Goal: Task Accomplishment & Management: Use online tool/utility

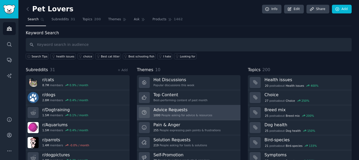
scroll to position [22, 0]
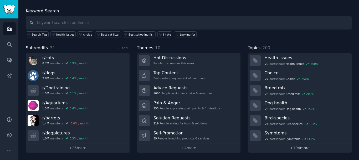
click at [301, 149] on link "+ 194 more" at bounding box center [300, 147] width 104 height 9
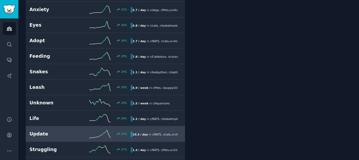
scroll to position [574, 0]
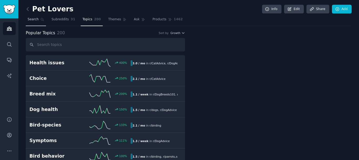
click at [36, 21] on span "Search" at bounding box center [33, 19] width 11 height 5
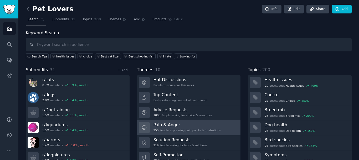
scroll to position [22, 0]
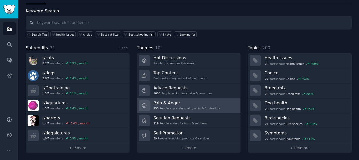
click at [165, 106] on div "255 People expressing pain points & frustrations" at bounding box center [186, 108] width 67 height 4
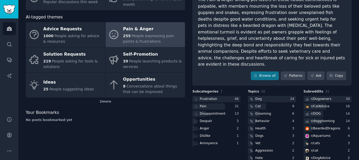
scroll to position [79, 0]
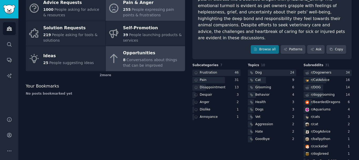
click at [169, 69] on link "Opportunities 8 Conversations about things that can be improved" at bounding box center [146, 58] width 80 height 25
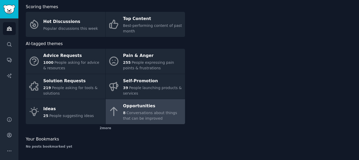
scroll to position [26, 0]
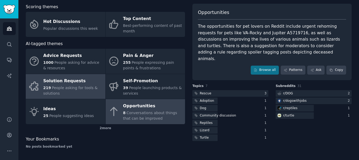
click at [63, 89] on span "People asking for tools & solutions" at bounding box center [70, 90] width 54 height 10
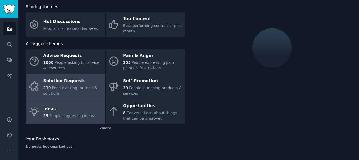
click at [69, 104] on link "Ideas 25 People suggesting ideas" at bounding box center [66, 111] width 80 height 25
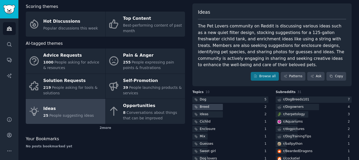
scroll to position [52, 0]
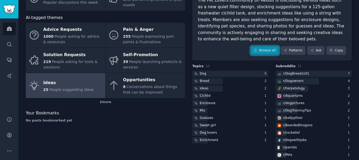
click at [265, 46] on link "Browse all" at bounding box center [265, 50] width 28 height 9
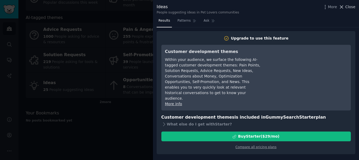
click at [355, 8] on span "Close" at bounding box center [350, 7] width 10 height 6
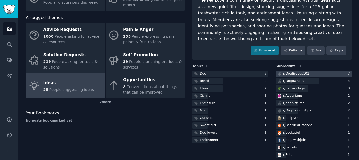
click at [287, 71] on div "r/ DogBreeds101" at bounding box center [296, 73] width 26 height 5
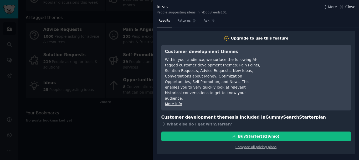
click at [352, 6] on span "Close" at bounding box center [350, 7] width 10 height 6
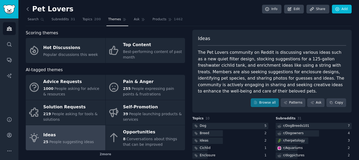
click at [26, 8] on icon at bounding box center [28, 9] width 6 height 6
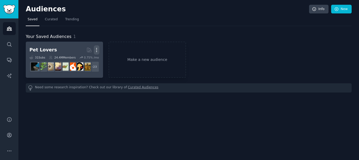
click at [96, 48] on icon "button" at bounding box center [96, 50] width 1 height 4
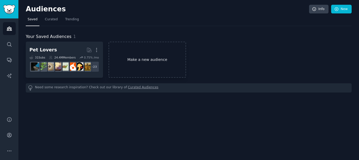
click at [147, 55] on link "Make a new audience" at bounding box center [147, 60] width 77 height 36
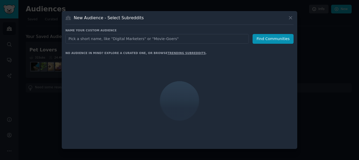
click at [116, 38] on input "text" at bounding box center [156, 39] width 183 height 10
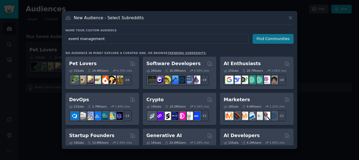
type input "event management"
click at [281, 36] on button "Find Communities" at bounding box center [273, 39] width 41 height 10
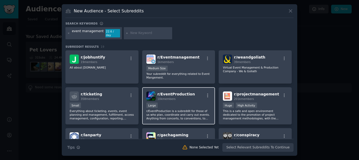
click at [188, 94] on div "r/ EventProduction 10k members" at bounding box center [178, 95] width 65 height 9
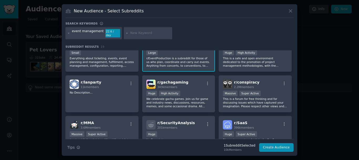
scroll to position [26, 0]
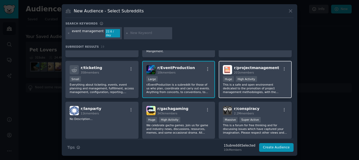
click at [269, 84] on p "This is a safe and open environment dedicated to the promotion of project manag…" at bounding box center [255, 88] width 65 height 11
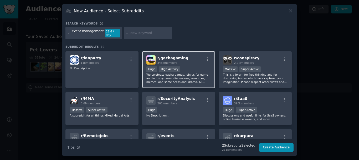
scroll to position [79, 0]
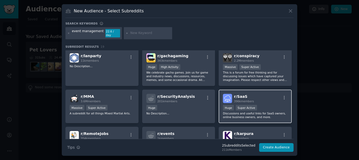
click at [269, 106] on div "Huge Super Active" at bounding box center [255, 108] width 65 height 7
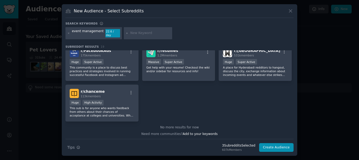
scroll to position [203, 0]
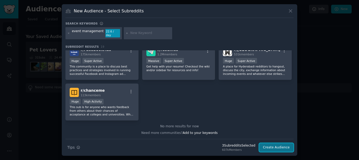
click at [268, 143] on button "Create Audience" at bounding box center [276, 147] width 35 height 9
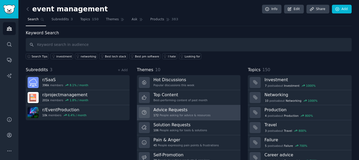
scroll to position [22, 0]
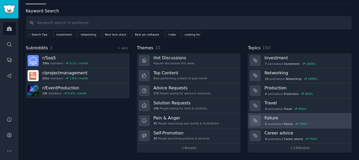
click at [282, 120] on h3 "Failure" at bounding box center [306, 118] width 84 height 6
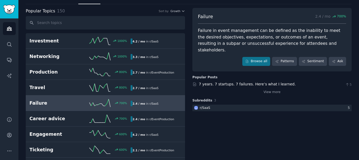
click at [275, 88] on div "View more" at bounding box center [271, 91] width 159 height 7
click at [274, 90] on link "View more" at bounding box center [272, 92] width 17 height 5
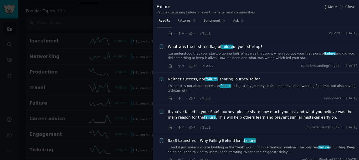
scroll to position [184, 0]
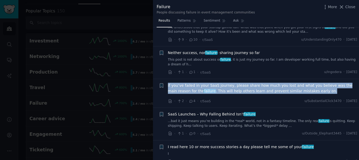
drag, startPoint x: 166, startPoint y: 80, endPoint x: 304, endPoint y: 89, distance: 137.5
click at [304, 89] on div "Bookmark this conversation + If you’ve failed in your SaaS journey, please shar…" at bounding box center [258, 93] width 199 height 21
click at [277, 83] on span "If you’ve failed in your SaaS journey, please share how much you lost and what …" at bounding box center [262, 88] width 189 height 11
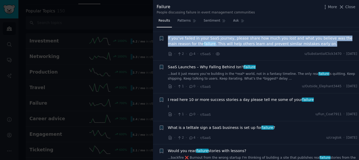
copy span "If you’ve failed in your SaaS journey, please share how much you lost and what …"
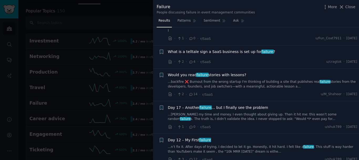
scroll to position [336, 0]
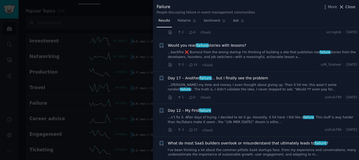
click at [350, 8] on span "Close" at bounding box center [350, 7] width 10 height 6
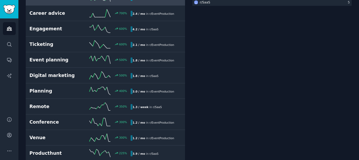
scroll to position [153, 0]
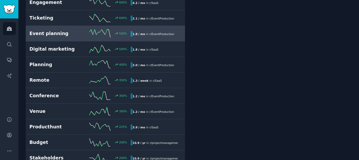
click at [62, 33] on h2 "Event planning" at bounding box center [54, 33] width 51 height 7
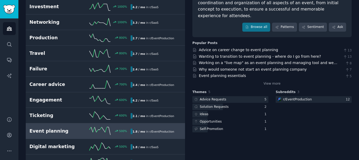
scroll to position [30, 0]
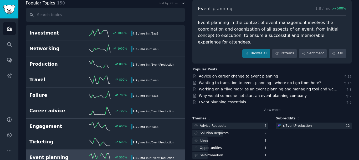
click at [236, 87] on link "Working on a "live map" as an event planning and managing tool and we need your…" at bounding box center [268, 92] width 138 height 10
click at [267, 107] on link "View more" at bounding box center [272, 109] width 17 height 5
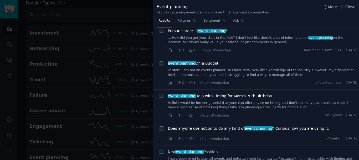
scroll to position [657, 0]
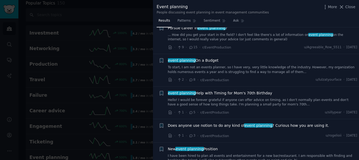
click at [355, 7] on span "Close" at bounding box center [350, 7] width 10 height 6
click at [349, 8] on div "Event planning 1.8 / mo 500 % Event planning in the context of event management…" at bounding box center [271, 31] width 159 height 63
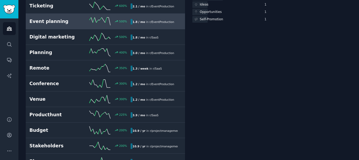
scroll to position [214, 0]
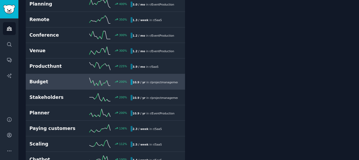
click at [60, 83] on h2 "Budget" at bounding box center [54, 81] width 51 height 7
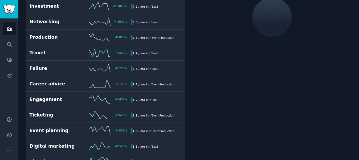
scroll to position [30, 0]
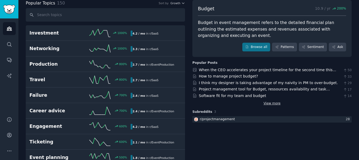
click at [271, 104] on link "View more" at bounding box center [272, 103] width 17 height 5
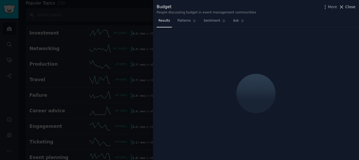
click at [349, 8] on span "Close" at bounding box center [350, 7] width 10 height 6
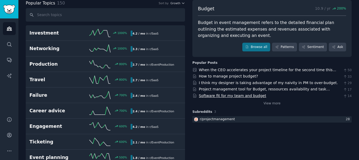
click at [246, 95] on link "Software fit for my team and budget" at bounding box center [232, 95] width 67 height 4
click at [267, 104] on link "View more" at bounding box center [272, 103] width 17 height 5
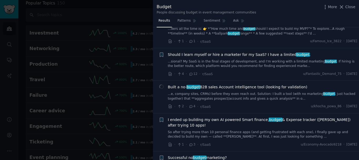
scroll to position [158, 0]
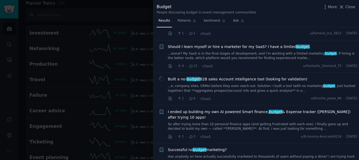
click at [230, 80] on span "Built a no- budget B2B sales Account intelligence tool (looking for validation)" at bounding box center [238, 79] width 140 height 6
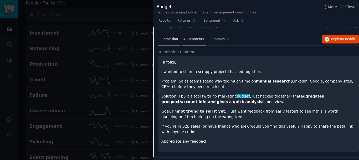
scroll to position [177, 0]
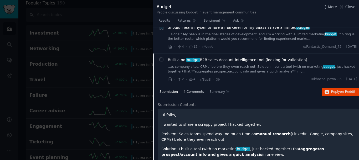
click at [196, 91] on span "4 Comments" at bounding box center [193, 91] width 20 height 5
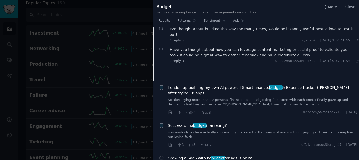
scroll to position [282, 0]
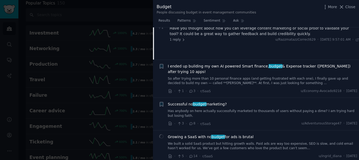
click at [243, 66] on span "I ended up building my own AI powered Smart finance, budget & Expense tracker (…" at bounding box center [262, 68] width 189 height 11
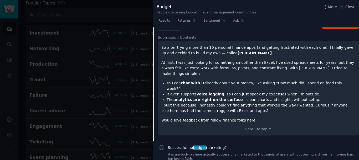
scroll to position [235, 0]
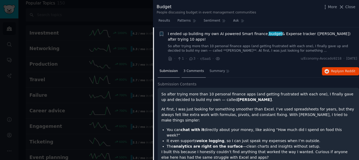
click at [193, 69] on span "3 Comments" at bounding box center [193, 71] width 20 height 5
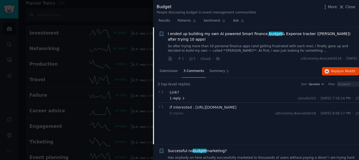
click at [180, 96] on span "1 reply" at bounding box center [178, 98] width 16 height 5
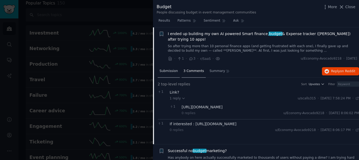
click at [169, 69] on div "Submission" at bounding box center [169, 71] width 22 height 13
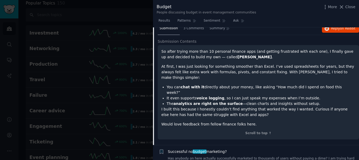
scroll to position [262, 0]
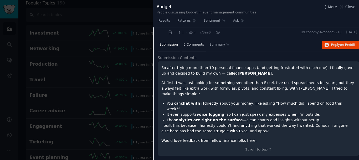
click at [188, 42] on span "3 Comments" at bounding box center [193, 44] width 20 height 5
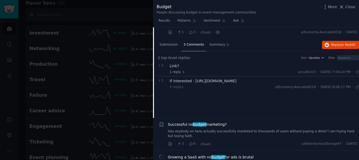
drag, startPoint x: 192, startPoint y: 75, endPoint x: 314, endPoint y: 74, distance: 122.2
click at [314, 78] on div "If interested : [URL][DOMAIN_NAME]" at bounding box center [264, 81] width 189 height 6
copy div "[URL][DOMAIN_NAME]"
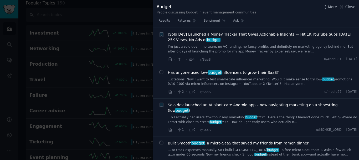
scroll to position [998, 0]
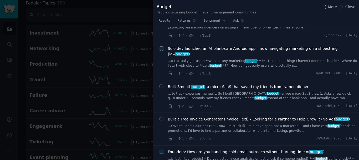
click at [245, 116] on span "Built a Free Invoice Generator (InvoiceFlexi) – Looking for a Partner to Help G…" at bounding box center [259, 119] width 182 height 6
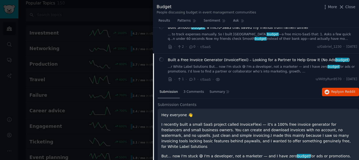
scroll to position [978, 0]
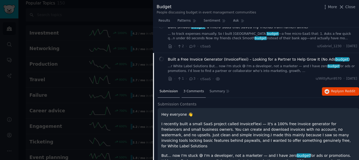
click at [190, 89] on span "3 Comments" at bounding box center [193, 91] width 20 height 5
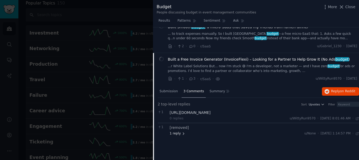
click at [179, 131] on span "1 reply" at bounding box center [178, 133] width 16 height 5
click at [170, 89] on span "Submission" at bounding box center [169, 91] width 18 height 5
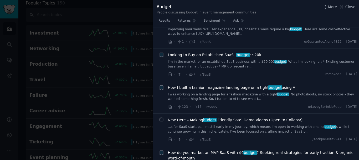
scroll to position [1898, 0]
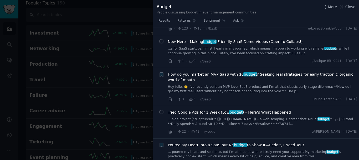
click at [351, 11] on div "Budget People discussing budget in event management communities More Close" at bounding box center [256, 9] width 199 height 11
click at [351, 9] on span "Close" at bounding box center [350, 7] width 10 height 6
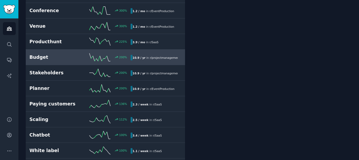
scroll to position [240, 0]
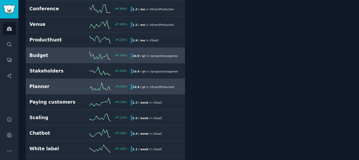
click at [84, 92] on link "Planner 200 % 10.9 / yr in r/ EventProduction" at bounding box center [105, 87] width 159 height 16
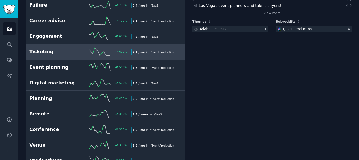
scroll to position [135, 0]
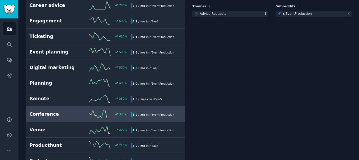
click at [134, 112] on div "1.2 / mo in r/ EventProduction" at bounding box center [153, 114] width 45 height 6
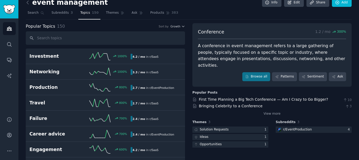
scroll to position [3, 0]
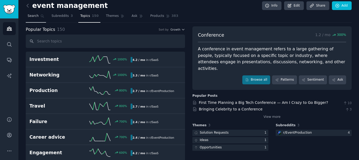
click at [31, 21] on link "Search" at bounding box center [36, 17] width 20 height 11
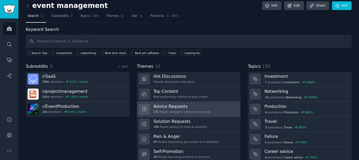
scroll to position [22, 0]
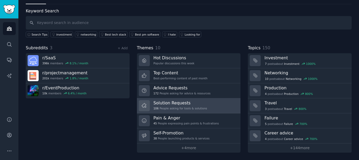
click at [180, 104] on h3 "Solution Requests" at bounding box center [180, 103] width 54 height 6
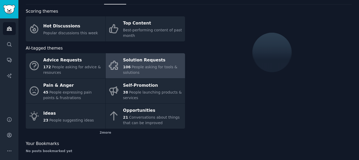
scroll to position [22, 0]
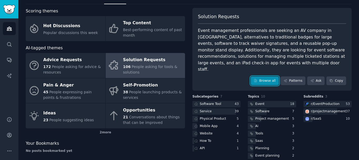
click at [263, 76] on link "Browse all" at bounding box center [265, 80] width 28 height 9
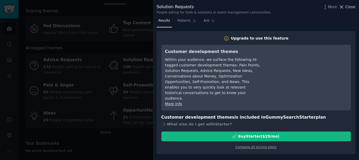
click at [349, 8] on span "Close" at bounding box center [350, 7] width 10 height 6
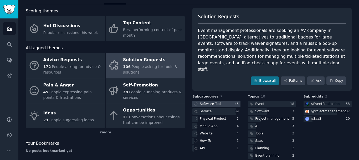
click at [211, 101] on div "Software Tool" at bounding box center [211, 103] width 22 height 5
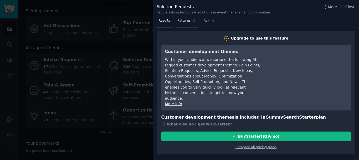
click at [184, 21] on span "Patterns" at bounding box center [183, 20] width 13 height 5
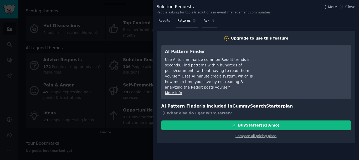
click at [204, 22] on span "Ask" at bounding box center [207, 20] width 6 height 5
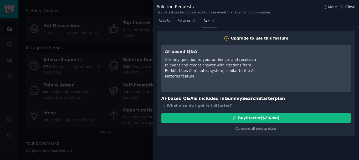
click at [350, 7] on span "Close" at bounding box center [350, 7] width 10 height 6
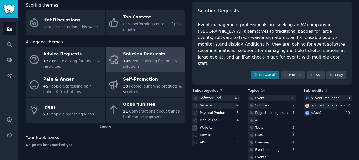
scroll to position [37, 0]
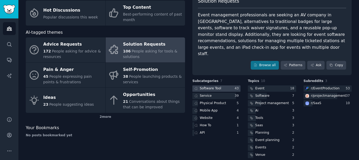
click at [216, 86] on div "Software Tool" at bounding box center [211, 88] width 22 height 5
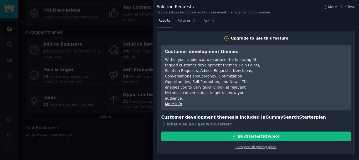
click at [350, 2] on div "Solution Requests People asking for tools & solutions in event management commu…" at bounding box center [256, 8] width 206 height 17
click at [350, 7] on span "Close" at bounding box center [350, 7] width 10 height 6
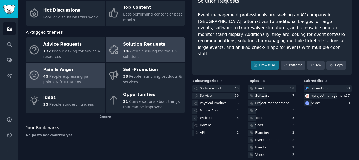
click at [72, 80] on div "45 People expressing pain points & frustrations" at bounding box center [72, 79] width 59 height 11
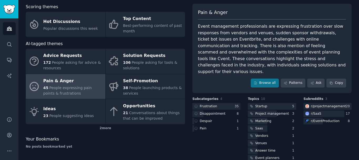
scroll to position [37, 0]
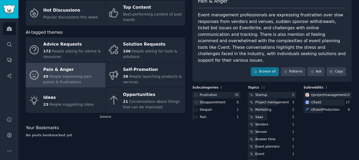
click at [207, 28] on div "Event management professionals are expressing frustration over slow responses f…" at bounding box center [272, 38] width 148 height 52
copy div "Eventbrite"
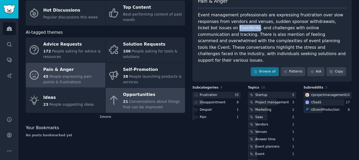
click at [136, 97] on div "Opportunities" at bounding box center [152, 94] width 59 height 8
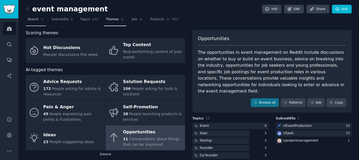
click at [27, 23] on link "Search" at bounding box center [36, 20] width 20 height 11
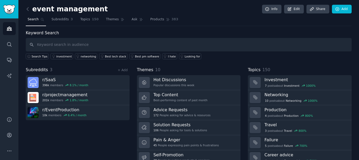
click at [92, 48] on input "text" at bounding box center [189, 44] width 326 height 13
type input "p"
type input "d"
type input "diet planner"
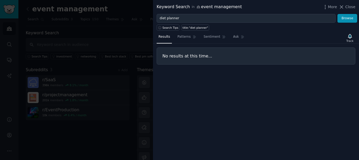
click at [357, 7] on div "Keyword Search in event management More Close" at bounding box center [256, 7] width 206 height 14
click at [347, 6] on span "Close" at bounding box center [350, 7] width 10 height 6
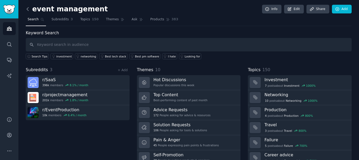
click at [29, 8] on icon at bounding box center [28, 9] width 6 height 6
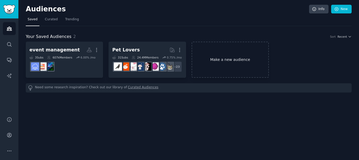
click at [256, 62] on link "Make a new audience" at bounding box center [230, 60] width 77 height 36
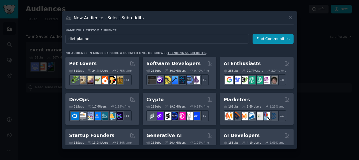
type input "diet planner"
click button "Find Communities" at bounding box center [273, 39] width 41 height 10
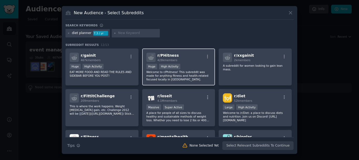
click at [199, 63] on div "r/ PHitness 428k members Huge High Activity Welcome to r/Phitness! This subredd…" at bounding box center [178, 66] width 73 height 37
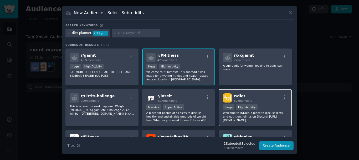
click at [273, 105] on div "Large High Activity" at bounding box center [255, 107] width 65 height 7
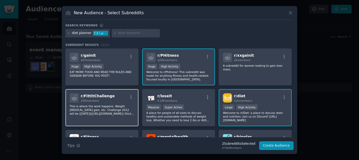
click at [85, 115] on p "This is where the work happens. Weight [MEDICAL_DATA] gain, etc. Challenge 2012…" at bounding box center [102, 109] width 65 height 11
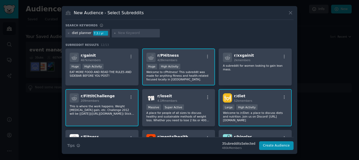
click at [86, 109] on p "This is where the work happens. Weight [MEDICAL_DATA] gain, etc. Challenge 2012…" at bounding box center [102, 109] width 65 height 11
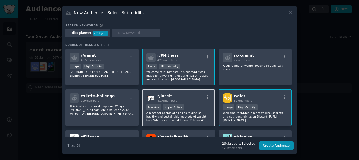
scroll to position [79, 0]
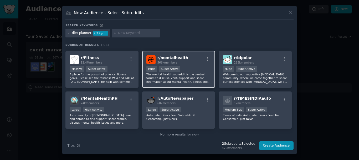
click at [172, 83] on p "The mental health subreddit is the central forum to discuss, vent, support and …" at bounding box center [178, 77] width 65 height 11
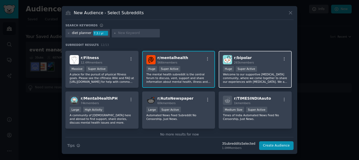
click at [231, 75] on p "Welcome to our supportive [MEDICAL_DATA] community, where we come together to s…" at bounding box center [255, 77] width 65 height 11
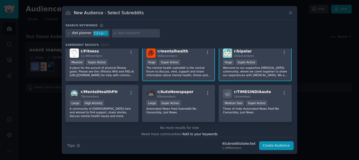
scroll to position [89, 0]
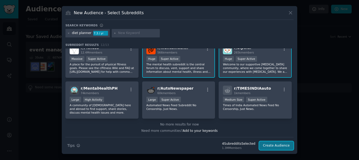
click at [273, 149] on button "Create Audience" at bounding box center [276, 145] width 35 height 9
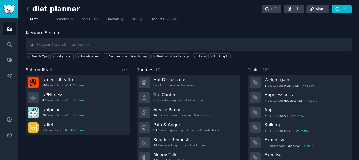
click at [24, 6] on div "diet planner Info Edit Share Add Search Subreddits 4 Topics 181 Themes Ask Prod…" at bounding box center [188, 90] width 341 height 181
click at [30, 11] on icon at bounding box center [28, 9] width 6 height 6
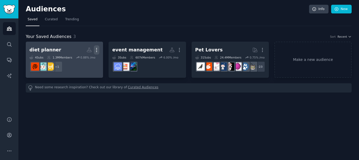
click at [99, 50] on icon "button" at bounding box center [97, 50] width 6 height 6
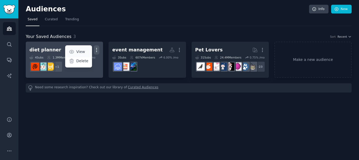
click at [86, 52] on link "View" at bounding box center [78, 51] width 25 height 11
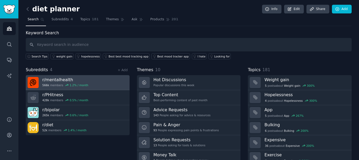
click at [119, 82] on link "r/ mentalhealth 566k members 1.2 % / month" at bounding box center [78, 82] width 104 height 15
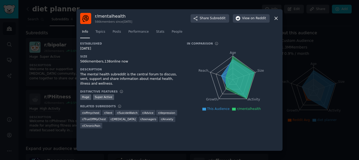
click at [277, 15] on div "r/ mentalhealth 566k members since [DATE] Share Subreddit View on Reddit" at bounding box center [179, 18] width 199 height 11
click at [277, 19] on icon at bounding box center [276, 19] width 6 height 6
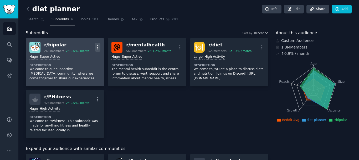
click at [98, 48] on icon "button" at bounding box center [98, 47] width 6 height 6
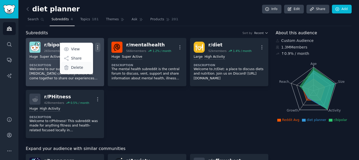
click at [82, 67] on div "Delete" at bounding box center [76, 67] width 31 height 11
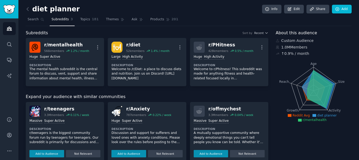
click at [96, 49] on icon "button" at bounding box center [98, 47] width 6 height 6
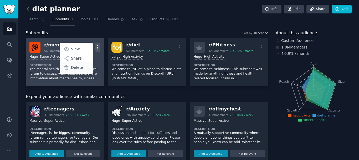
click at [70, 65] on div "Delete" at bounding box center [76, 67] width 31 height 11
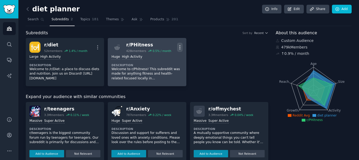
click at [178, 48] on icon "button" at bounding box center [180, 47] width 6 height 6
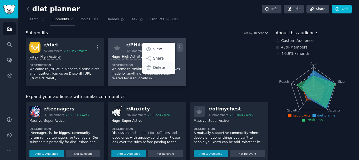
click at [156, 65] on p "Delete" at bounding box center [159, 68] width 12 height 6
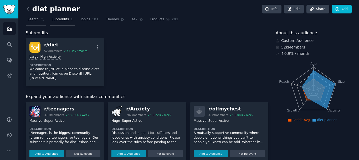
click at [38, 22] on link "Search" at bounding box center [36, 20] width 20 height 11
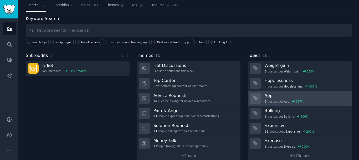
scroll to position [22, 0]
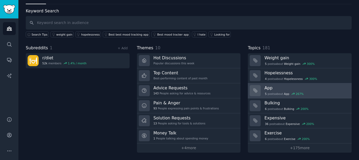
click at [285, 94] on span "App" at bounding box center [287, 94] width 6 height 4
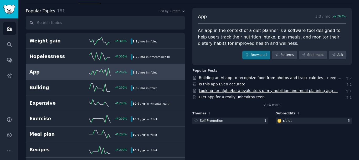
click at [256, 90] on link "Looking for alpha/beta evaluators of my nutrition and meal planning app ..." at bounding box center [268, 90] width 139 height 4
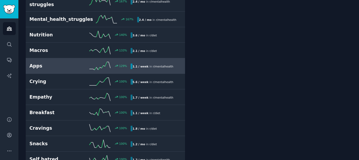
scroll to position [206, 0]
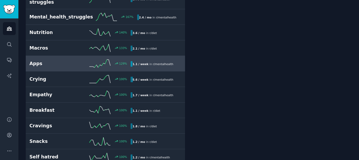
click at [70, 56] on link "Apps 129 % 1.1 / week in r/ mentalhealth" at bounding box center [105, 64] width 159 height 16
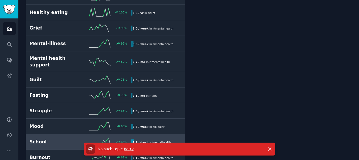
scroll to position [450, 0]
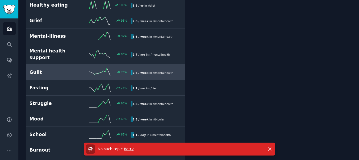
click at [36, 69] on h2 "Guilt" at bounding box center [54, 72] width 51 height 7
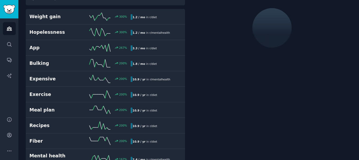
scroll to position [30, 0]
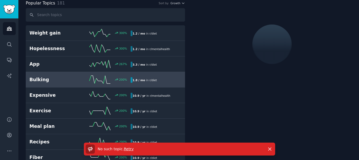
click at [46, 75] on link "Bulking 200 % 1.8 / mo in r/ diet" at bounding box center [105, 80] width 159 height 16
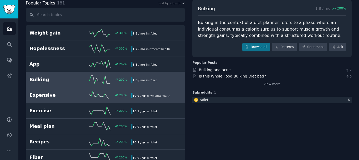
click at [52, 98] on h2 "Expensive" at bounding box center [54, 95] width 51 height 7
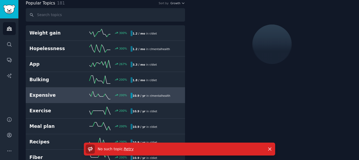
click at [50, 97] on h2 "Expensive" at bounding box center [54, 95] width 51 height 7
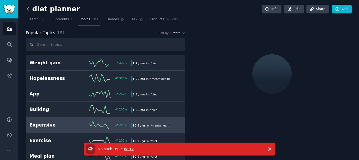
click at [27, 12] on icon at bounding box center [28, 9] width 6 height 6
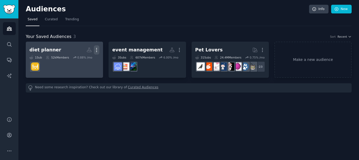
click at [96, 52] on icon "button" at bounding box center [96, 50] width 1 height 4
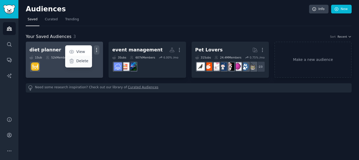
click at [87, 62] on p "Delete" at bounding box center [82, 61] width 12 height 6
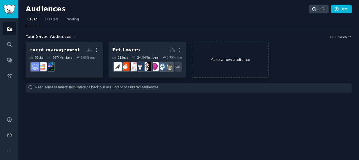
click at [245, 51] on link "Make a new audience" at bounding box center [230, 60] width 77 height 36
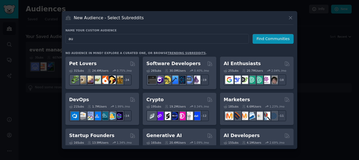
type input "a"
type input "reduce manual work"
click button "Find Communities" at bounding box center [273, 39] width 41 height 10
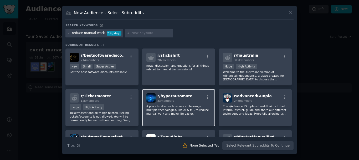
click at [200, 111] on p "A place to discuss how we can leverage multiple technologies, like AI & ML, to …" at bounding box center [178, 109] width 65 height 11
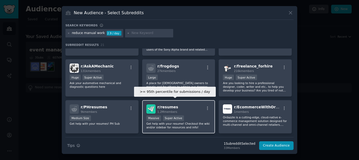
scroll to position [102, 0]
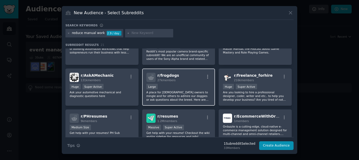
click at [176, 93] on p "A place for [DEMOGRAPHIC_DATA] owners to mingle and for others to admire our do…" at bounding box center [178, 95] width 65 height 11
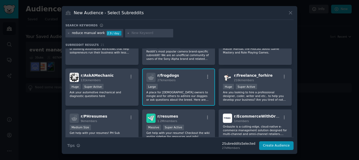
click at [176, 93] on p "A place for [DEMOGRAPHIC_DATA] owners to mingle and for others to admire our do…" at bounding box center [178, 95] width 65 height 11
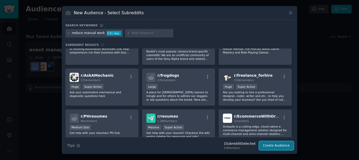
click at [279, 145] on button "Create Audience" at bounding box center [276, 145] width 35 height 9
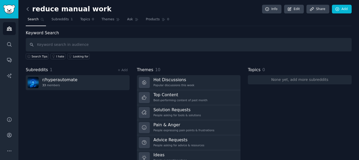
click at [27, 11] on icon at bounding box center [28, 9] width 6 height 6
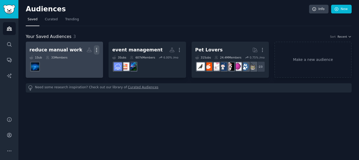
click at [95, 49] on icon "button" at bounding box center [97, 50] width 6 height 6
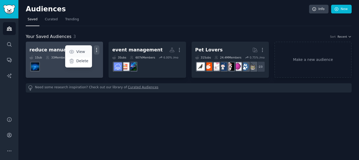
click at [86, 51] on link "View" at bounding box center [78, 51] width 25 height 11
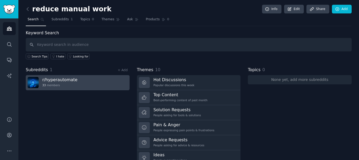
click at [121, 78] on link "r/ hyperautomate 33 members" at bounding box center [78, 82] width 104 height 15
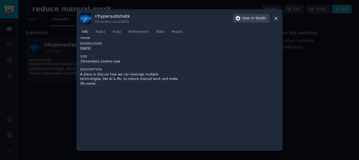
click at [274, 18] on icon at bounding box center [276, 19] width 6 height 6
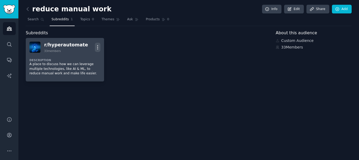
click at [95, 48] on icon "button" at bounding box center [98, 47] width 6 height 6
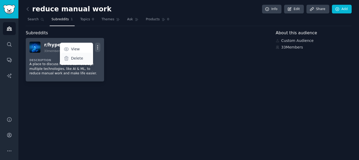
click at [76, 55] on p "Delete" at bounding box center [77, 58] width 12 height 6
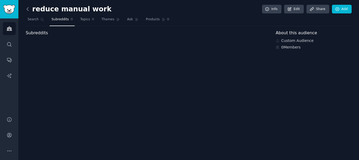
click at [29, 7] on icon at bounding box center [28, 9] width 6 height 6
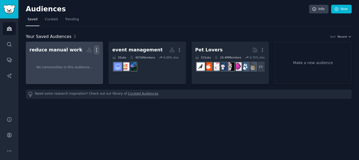
click at [98, 52] on icon "button" at bounding box center [97, 50] width 6 height 6
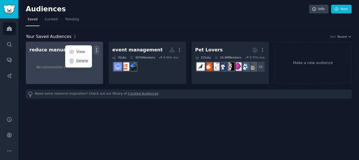
click at [85, 60] on p "Delete" at bounding box center [82, 61] width 12 height 6
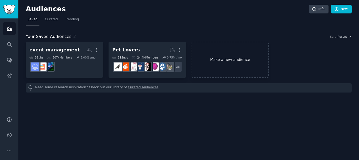
click at [233, 53] on link "Make a new audience" at bounding box center [230, 60] width 77 height 36
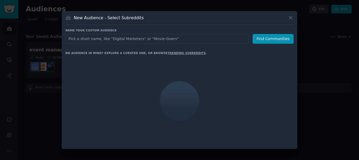
click at [202, 38] on input "text" at bounding box center [156, 39] width 183 height 10
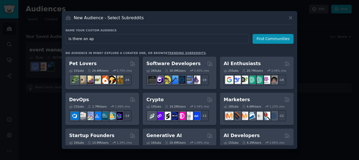
type input "is there an app"
click button "Find Communities" at bounding box center [273, 39] width 41 height 10
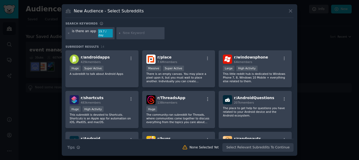
click at [292, 9] on div "New Audience - Select Subreddits Search keywords is there an app 19.7 / day Sub…" at bounding box center [179, 79] width 235 height 151
click at [289, 13] on icon at bounding box center [291, 11] width 6 height 6
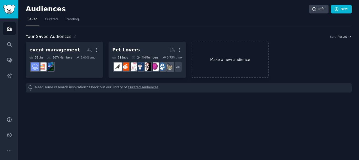
click at [235, 62] on link "Make a new audience" at bounding box center [230, 60] width 77 height 36
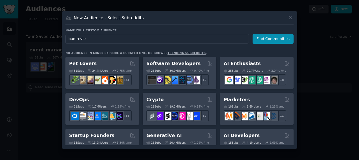
type input "bad review"
click button "Find Communities" at bounding box center [273, 39] width 41 height 10
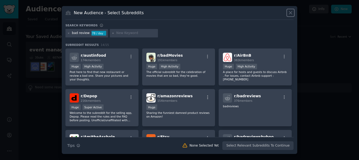
click at [292, 10] on icon at bounding box center [291, 13] width 6 height 6
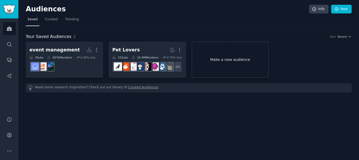
click at [239, 55] on link "Make a new audience" at bounding box center [230, 60] width 77 height 36
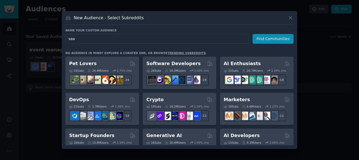
type input "saas"
click button "Find Communities" at bounding box center [273, 39] width 41 height 10
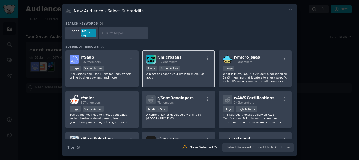
click at [150, 79] on div "r/ microsaas 112k members Huge Super Active A place to change your life with mi…" at bounding box center [178, 68] width 73 height 37
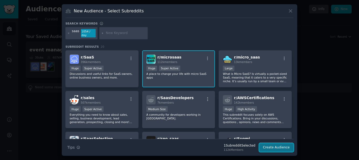
click at [280, 147] on button "Create Audience" at bounding box center [276, 147] width 35 height 9
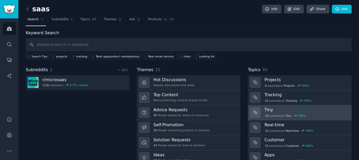
click at [267, 114] on span "10" at bounding box center [266, 116] width 3 height 4
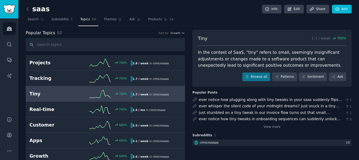
scroll to position [26, 0]
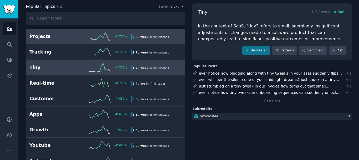
click at [43, 31] on link "Projects 700 % 2.8 / week in r/ microsaas" at bounding box center [105, 37] width 159 height 16
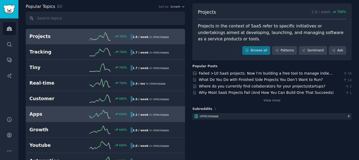
click at [43, 111] on h2 "Apps" at bounding box center [54, 114] width 51 height 7
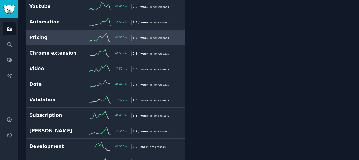
scroll to position [184, 0]
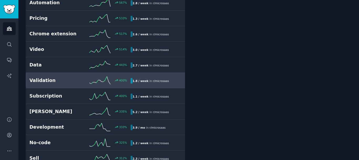
click at [107, 88] on link "Validation 400 % 1.8 / week in r/ microsaas" at bounding box center [105, 81] width 159 height 16
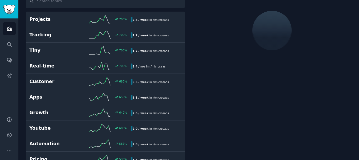
scroll to position [30, 0]
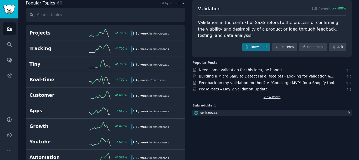
click at [264, 95] on link "View more" at bounding box center [272, 97] width 17 height 5
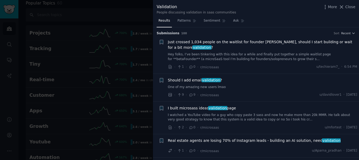
click at [196, 43] on span "Just crossed 1,034 people on the waitlist for founder [PERSON_NAME], should I s…" at bounding box center [262, 44] width 189 height 11
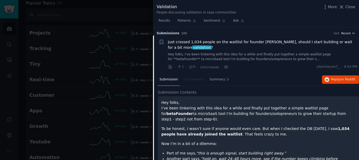
click at [346, 32] on span "Recent" at bounding box center [345, 33] width 9 height 4
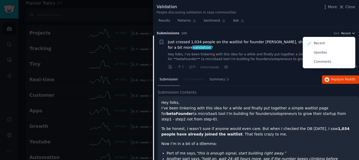
click at [346, 32] on span "Recent" at bounding box center [345, 33] width 9 height 4
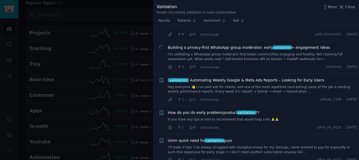
scroll to position [342, 0]
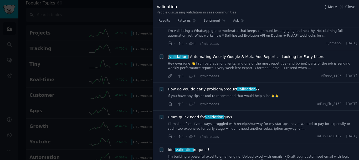
click at [206, 86] on span "How do you do early problem/product validation ??" at bounding box center [214, 89] width 92 height 6
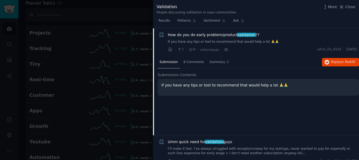
scroll to position [250, 0]
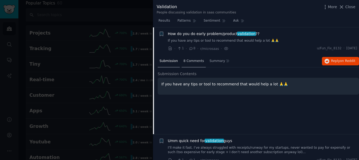
click at [194, 63] on div "8 Comments" at bounding box center [194, 61] width 24 height 13
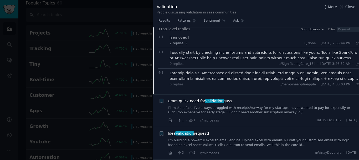
scroll to position [303, 0]
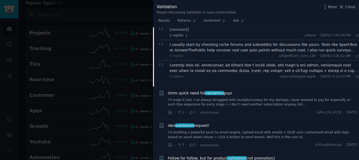
click at [230, 94] on div "Umm quick need for validation guys" at bounding box center [262, 93] width 189 height 6
click at [228, 92] on span "Umm quick need for validation guys" at bounding box center [200, 93] width 64 height 6
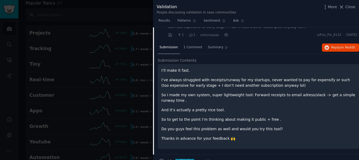
scroll to position [305, 0]
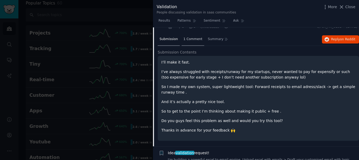
click at [192, 41] on span "1 Comment" at bounding box center [192, 39] width 19 height 5
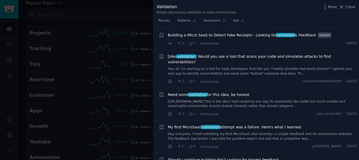
scroll to position [1224, 0]
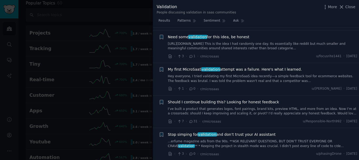
click at [184, 99] on span "Should I continue building this? Looking for honest feedback" at bounding box center [223, 102] width 111 height 6
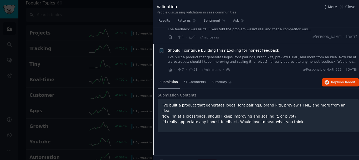
scroll to position [1204, 0]
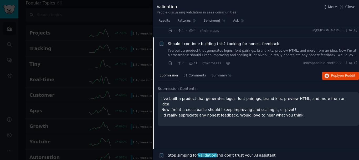
click at [190, 58] on li "+ Should I continue building this? Looking for honest feedback I’ve built a pro…" at bounding box center [256, 53] width 206 height 32
click at [190, 73] on span "31 Comments" at bounding box center [194, 75] width 23 height 5
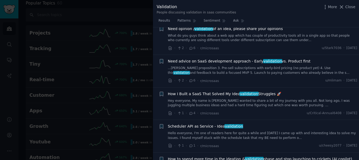
scroll to position [2412, 0]
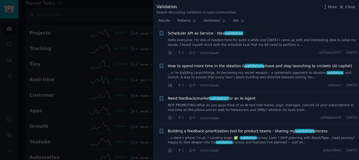
click at [101, 68] on div at bounding box center [179, 80] width 359 height 160
